Goal: Go to known website: Access a specific website the user already knows

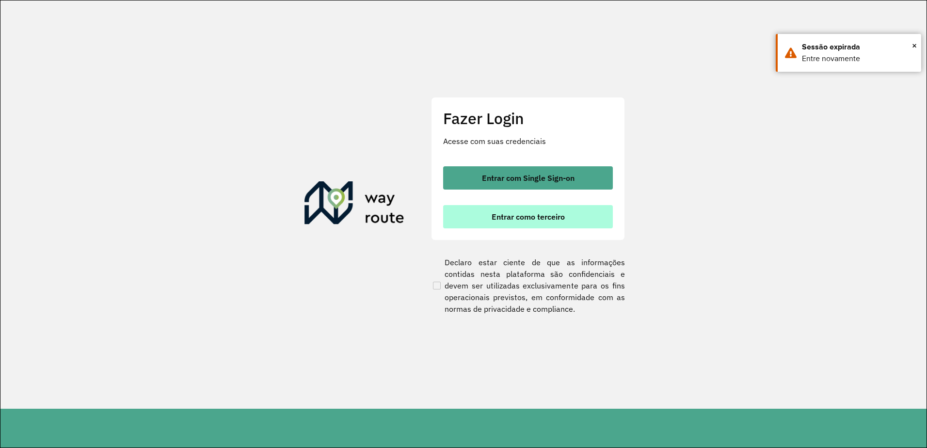
click at [534, 220] on span "Entrar como terceiro" at bounding box center [528, 217] width 73 height 8
